Goal: Task Accomplishment & Management: Use online tool/utility

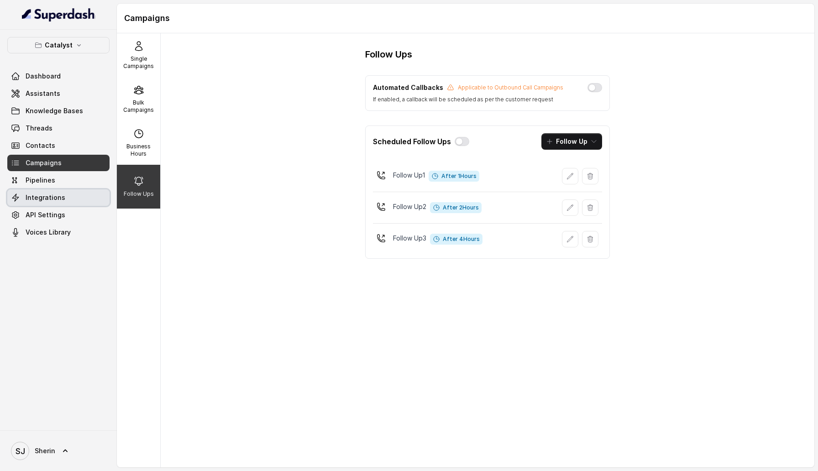
click at [50, 205] on link "Integrations" at bounding box center [58, 197] width 102 height 16
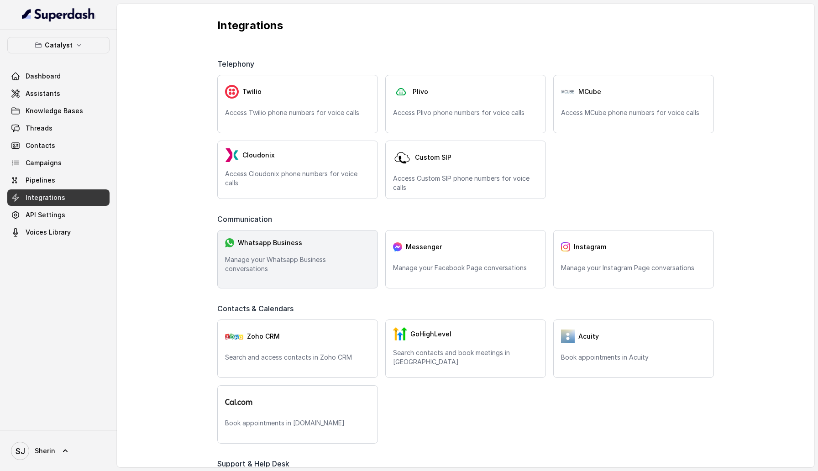
click at [280, 248] on div "Whatsapp Business" at bounding box center [297, 243] width 145 height 10
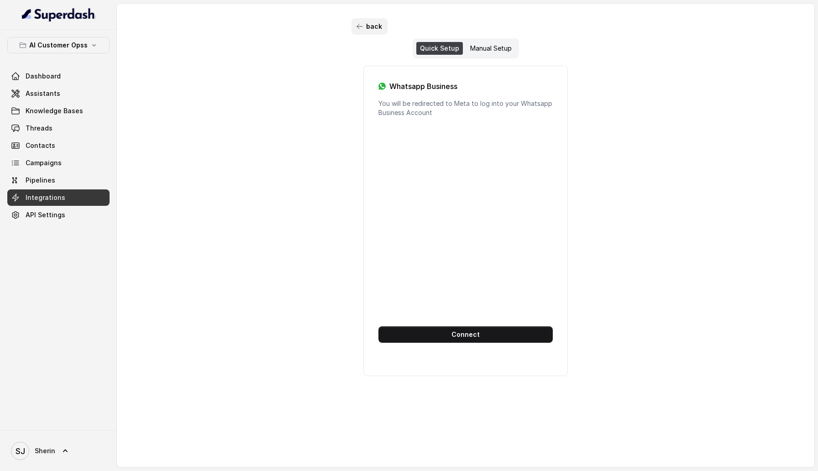
click at [355, 28] on button "back" at bounding box center [369, 26] width 36 height 16
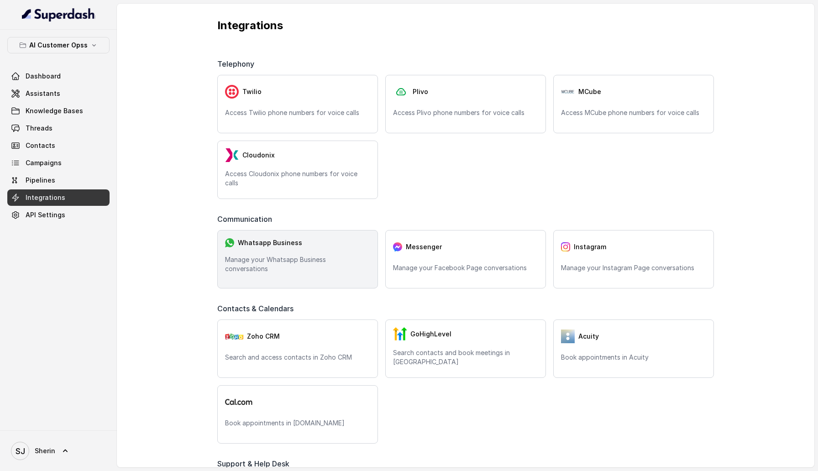
click at [288, 248] on div "Whatsapp Business" at bounding box center [297, 243] width 145 height 10
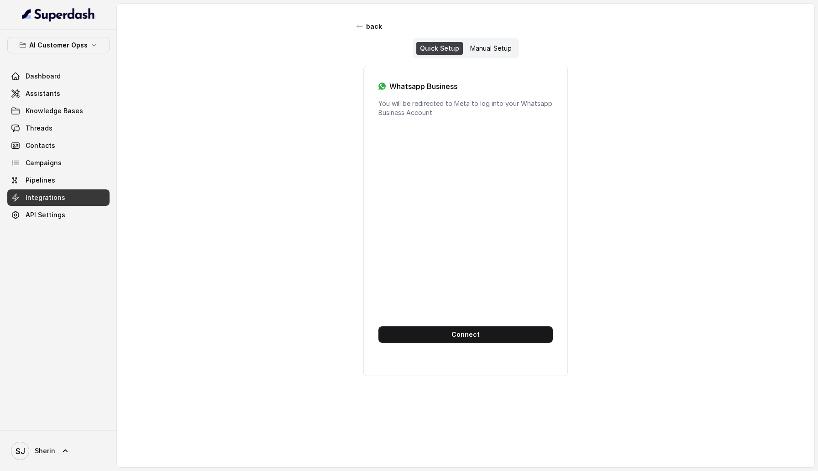
click at [500, 36] on div "back Quick Setup Manual Setup Whatsapp Business You will be redirected to Meta …" at bounding box center [465, 183] width 228 height 330
click at [500, 40] on div "Quick Setup Manual Setup" at bounding box center [466, 48] width 106 height 20
click at [498, 45] on div "Manual Setup" at bounding box center [490, 48] width 49 height 13
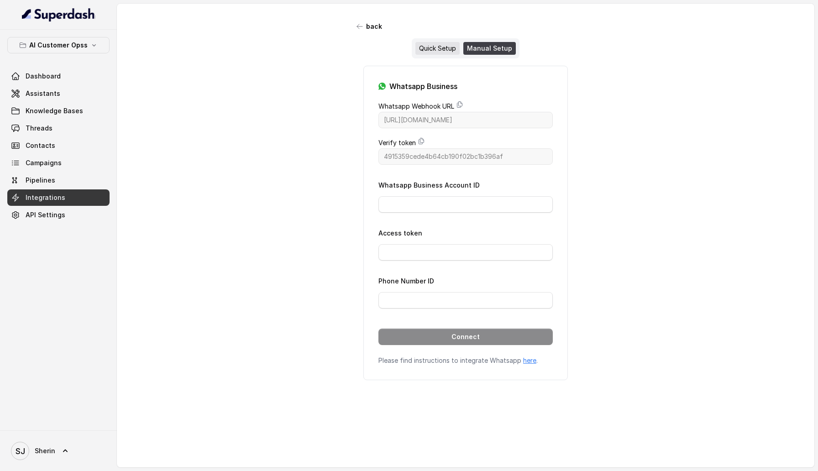
click at [444, 47] on div "Quick Setup" at bounding box center [437, 48] width 44 height 13
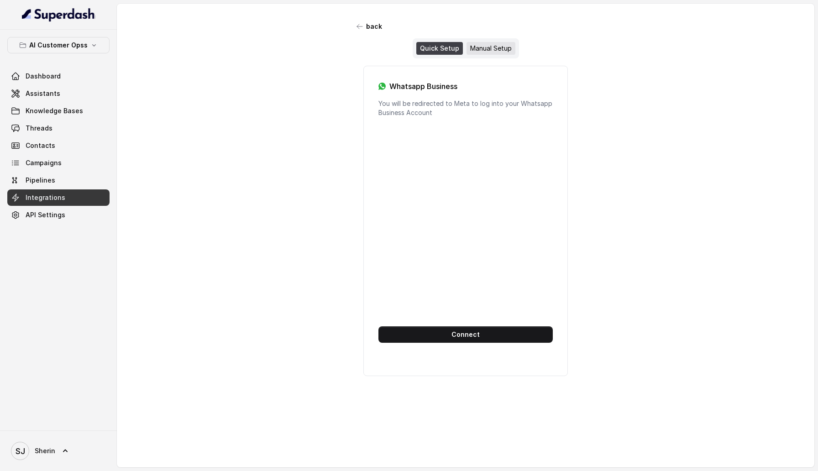
click at [488, 47] on div "Manual Setup" at bounding box center [490, 48] width 49 height 13
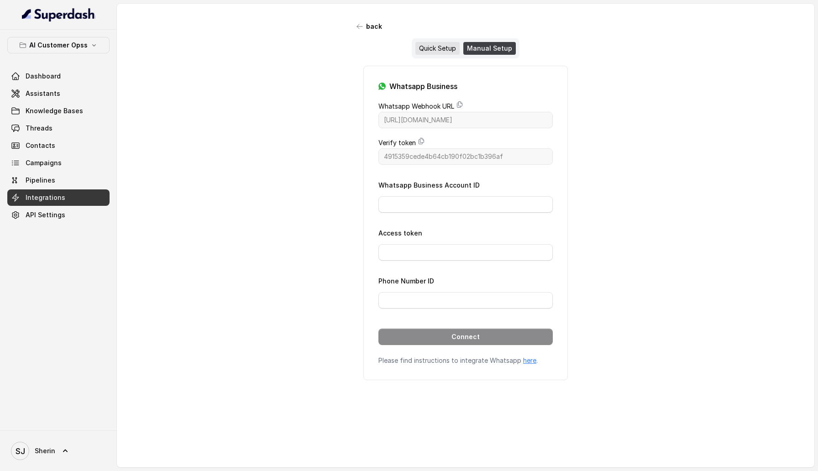
click at [442, 48] on div "Quick Setup" at bounding box center [437, 48] width 44 height 13
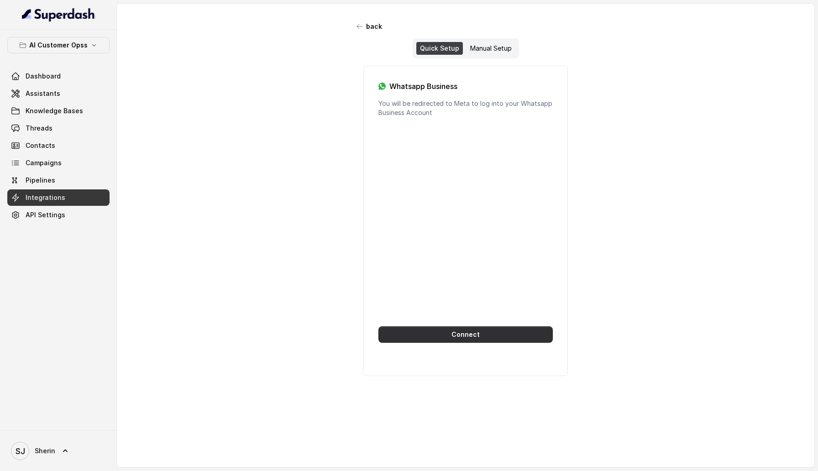
click at [456, 289] on button "Connect" at bounding box center [465, 334] width 174 height 16
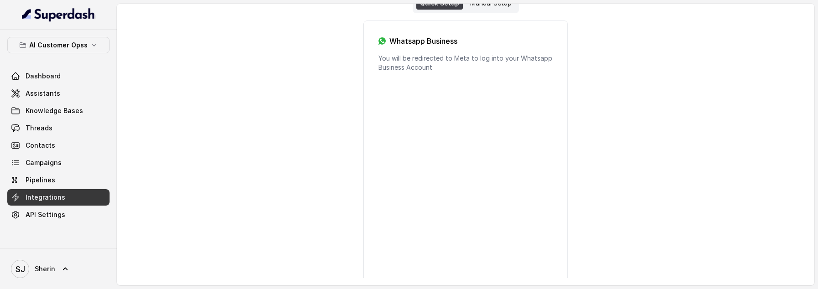
scroll to position [97, 0]
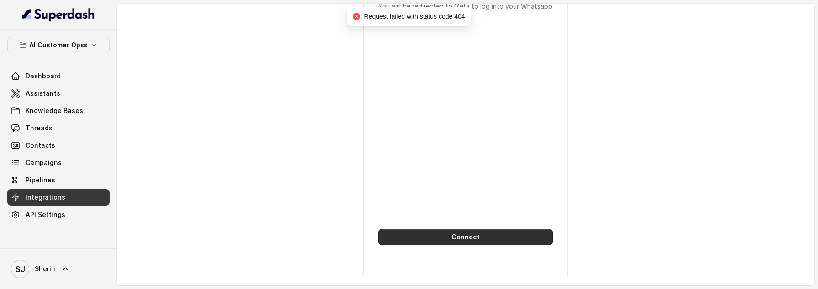
click at [482, 236] on button "Connect" at bounding box center [465, 237] width 174 height 16
click at [486, 233] on button "Connect" at bounding box center [465, 237] width 174 height 16
